Goal: Navigation & Orientation: Find specific page/section

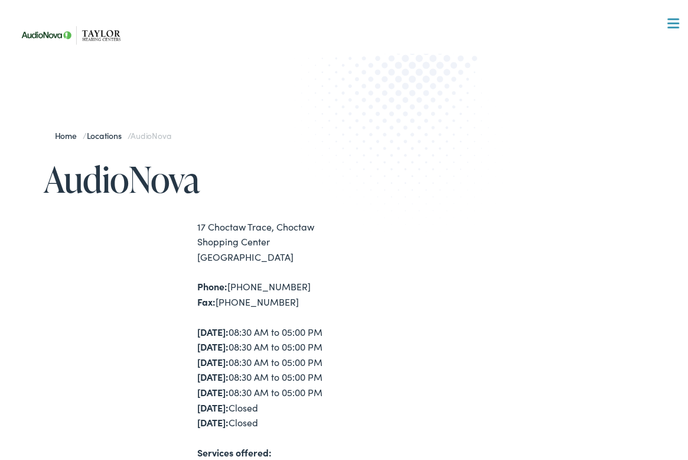
click at [668, 22] on div at bounding box center [674, 21] width 12 height 12
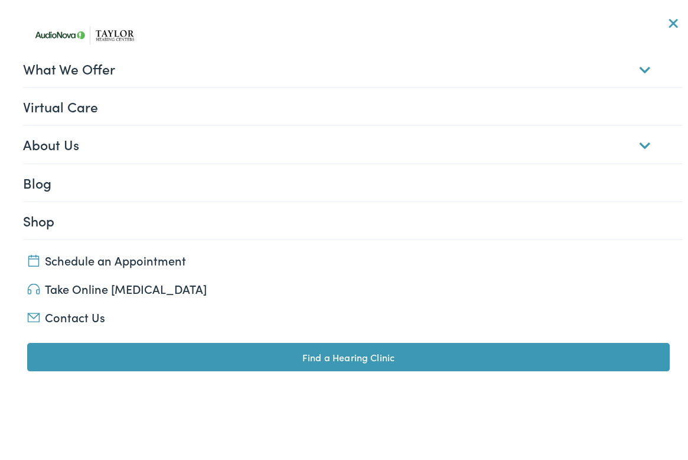
click at [637, 145] on link "About Us" at bounding box center [353, 141] width 661 height 37
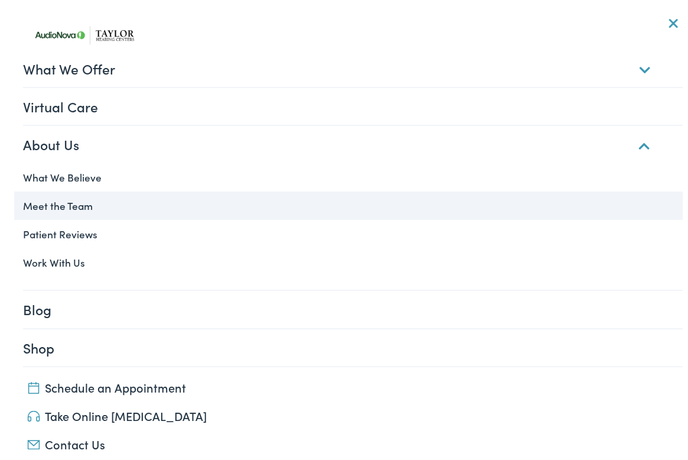
click at [39, 201] on link "Meet the Team" at bounding box center [348, 202] width 669 height 28
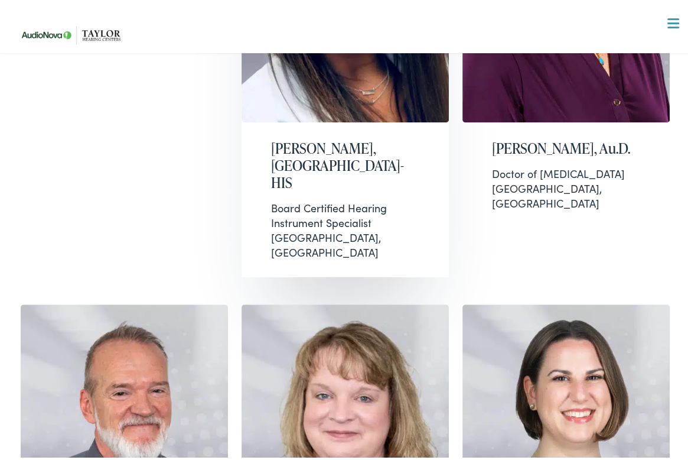
scroll to position [591, 0]
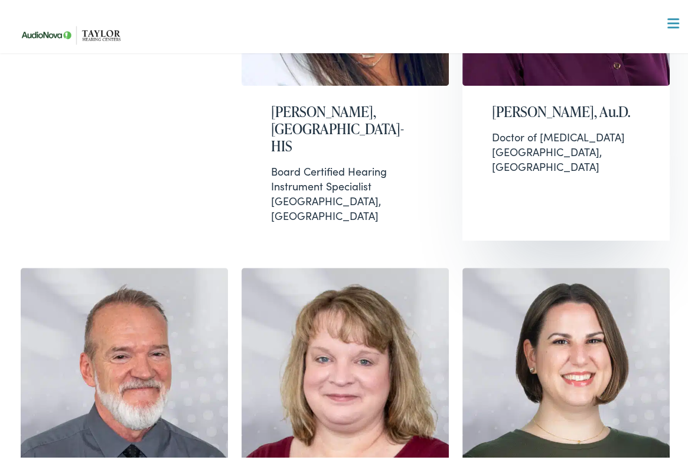
click at [551, 100] on h2 "[PERSON_NAME], Au.D." at bounding box center [566, 108] width 148 height 17
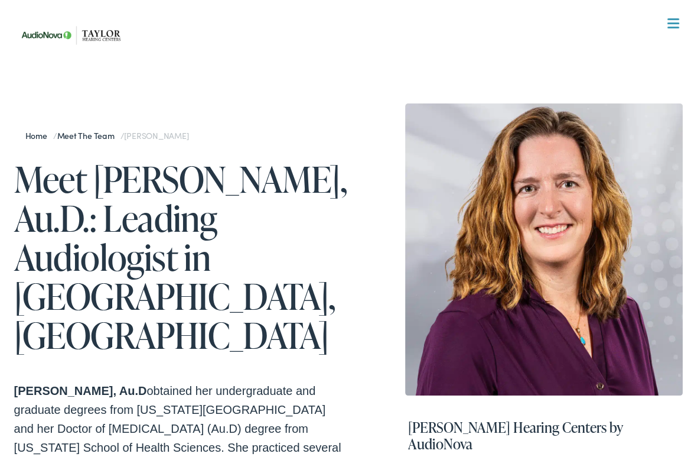
drag, startPoint x: 151, startPoint y: 344, endPoint x: 14, endPoint y: 343, distance: 136.5
click at [14, 381] on strong "Dr. Dawn Peterson, Au.D" at bounding box center [80, 387] width 133 height 13
copy strong "Dr. Dawn Peterson, Au.D"
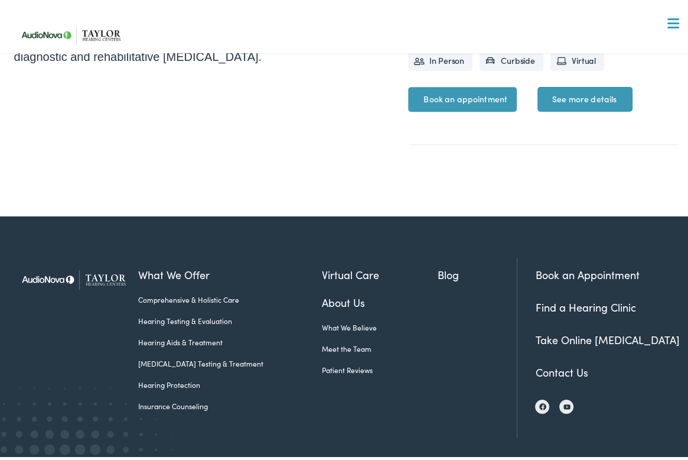
scroll to position [607, 0]
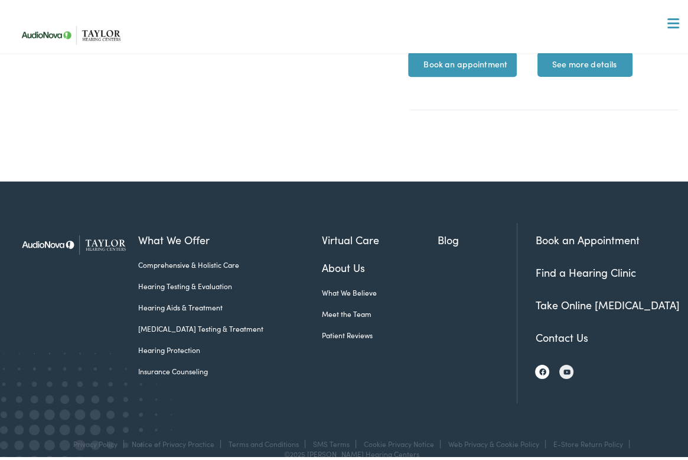
click at [539, 365] on img at bounding box center [542, 368] width 7 height 7
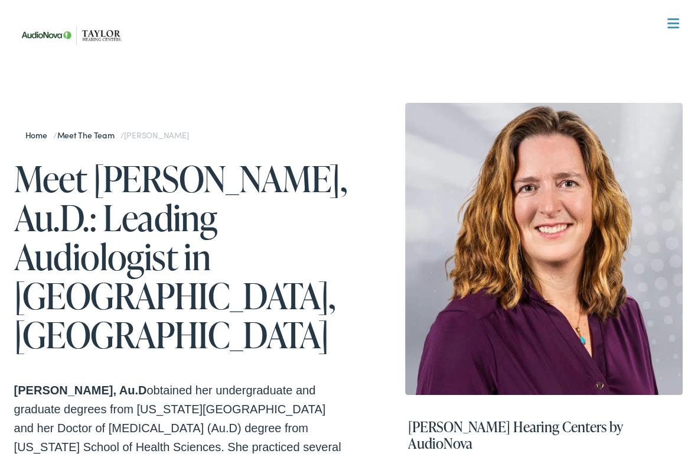
scroll to position [0, 0]
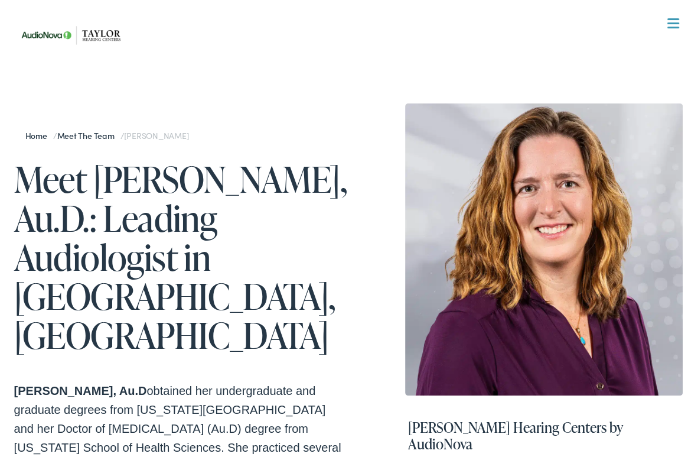
click at [31, 29] on img at bounding box center [73, 32] width 118 height 42
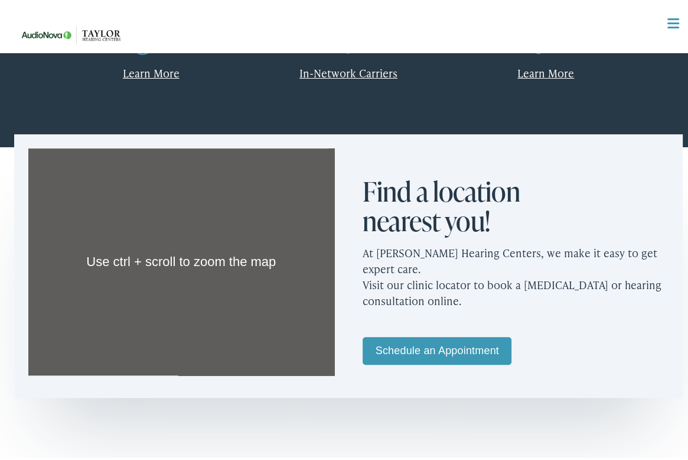
scroll to position [591, 0]
